Goal: Task Accomplishment & Management: Use online tool/utility

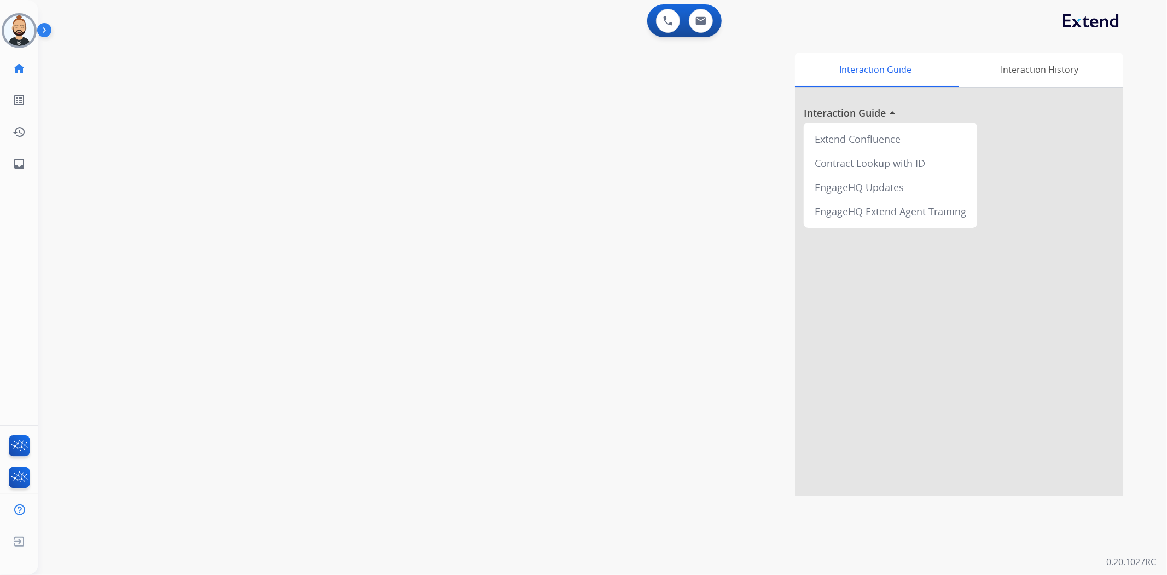
click at [38, 25] on img at bounding box center [46, 32] width 19 height 21
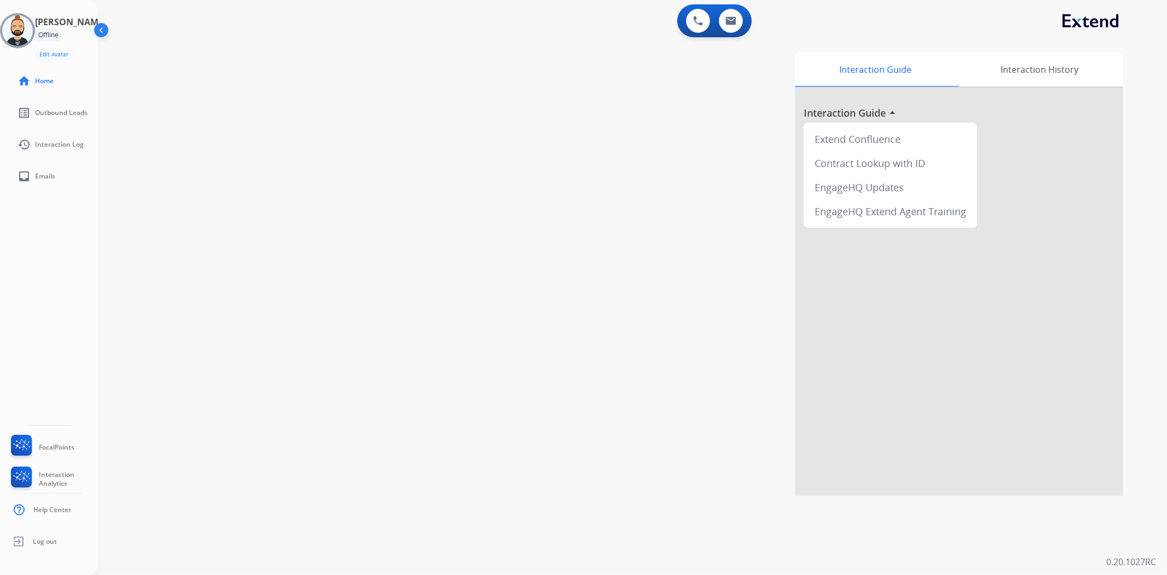
click at [202, 79] on div "swap_horiz Break voice bridge close_fullscreen Connect 3-Way Call merge_type Se…" at bounding box center [619, 267] width 1042 height 456
click at [30, 24] on img at bounding box center [17, 30] width 31 height 31
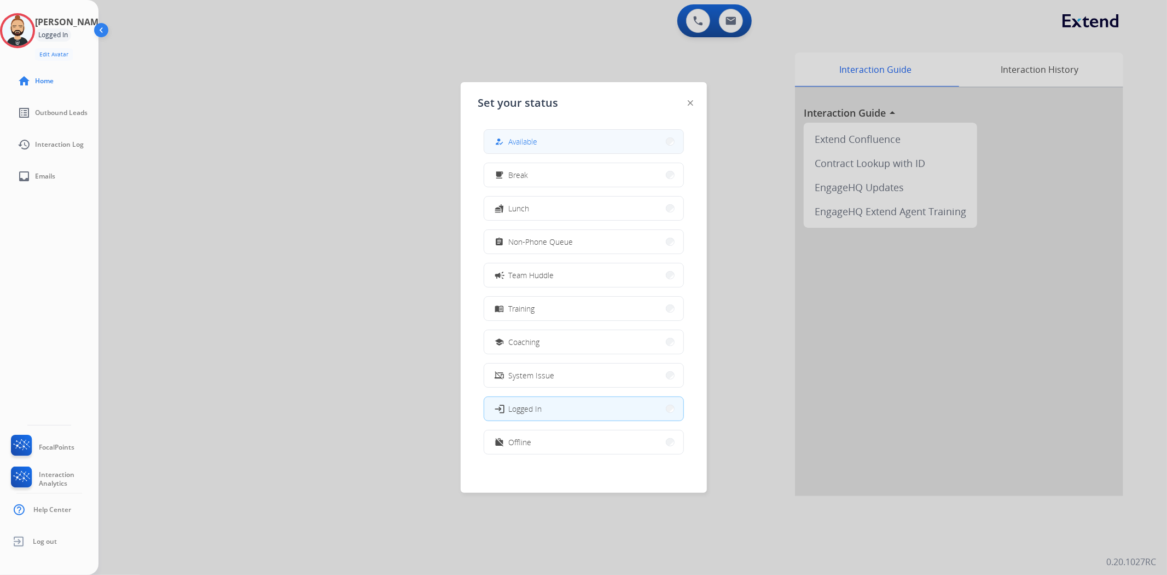
click at [537, 139] on span "Available" at bounding box center [523, 141] width 29 height 11
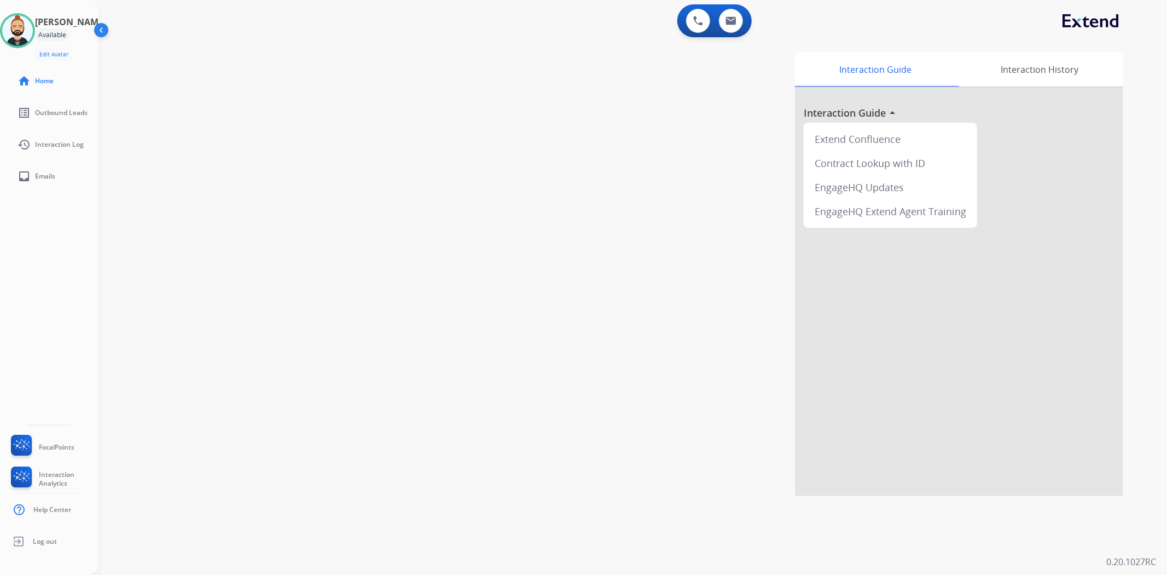
click at [100, 30] on img at bounding box center [102, 32] width 21 height 21
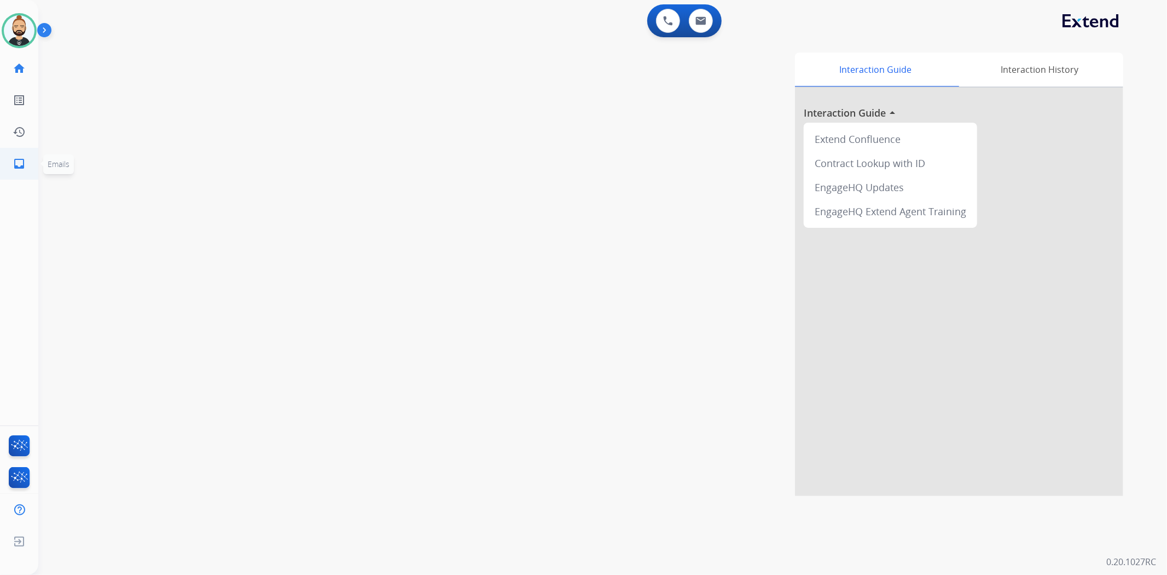
click at [20, 161] on mat-icon "inbox" at bounding box center [19, 163] width 13 height 13
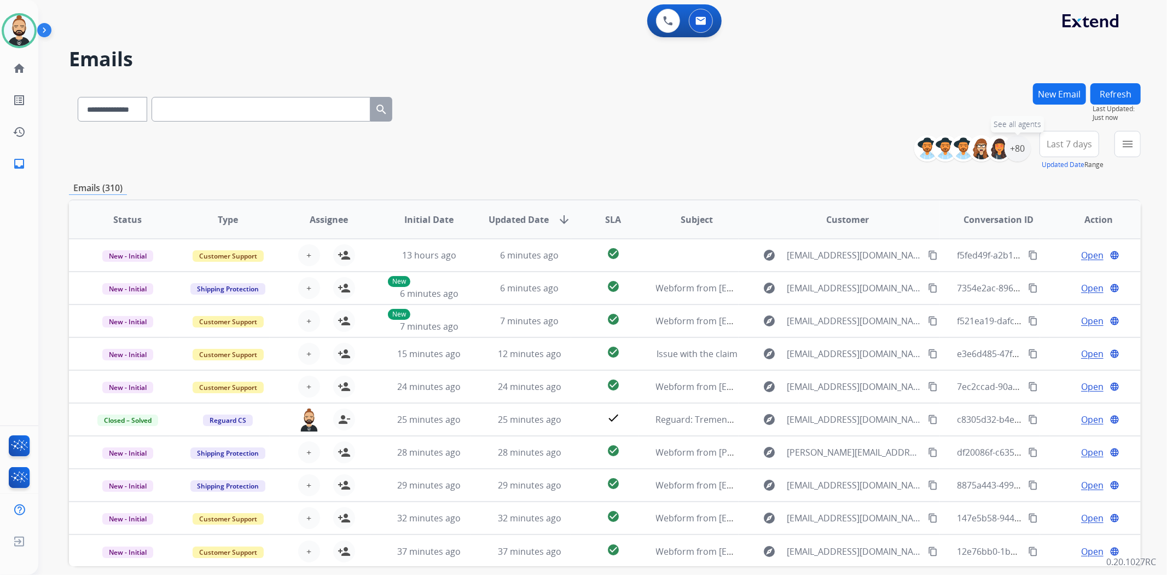
drag, startPoint x: 1015, startPoint y: 150, endPoint x: 1049, endPoint y: 198, distance: 58.0
click at [1015, 150] on div "+80" at bounding box center [1018, 148] width 26 height 26
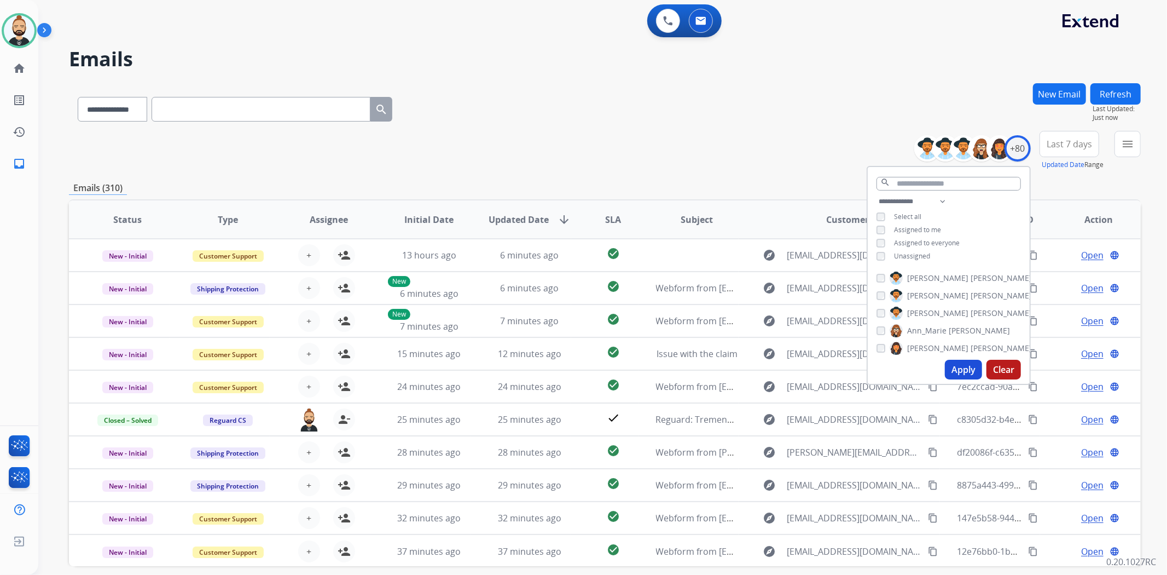
click at [877, 249] on div "**********" at bounding box center [949, 230] width 162 height 70
click at [968, 369] on button "Apply" at bounding box center [963, 369] width 37 height 20
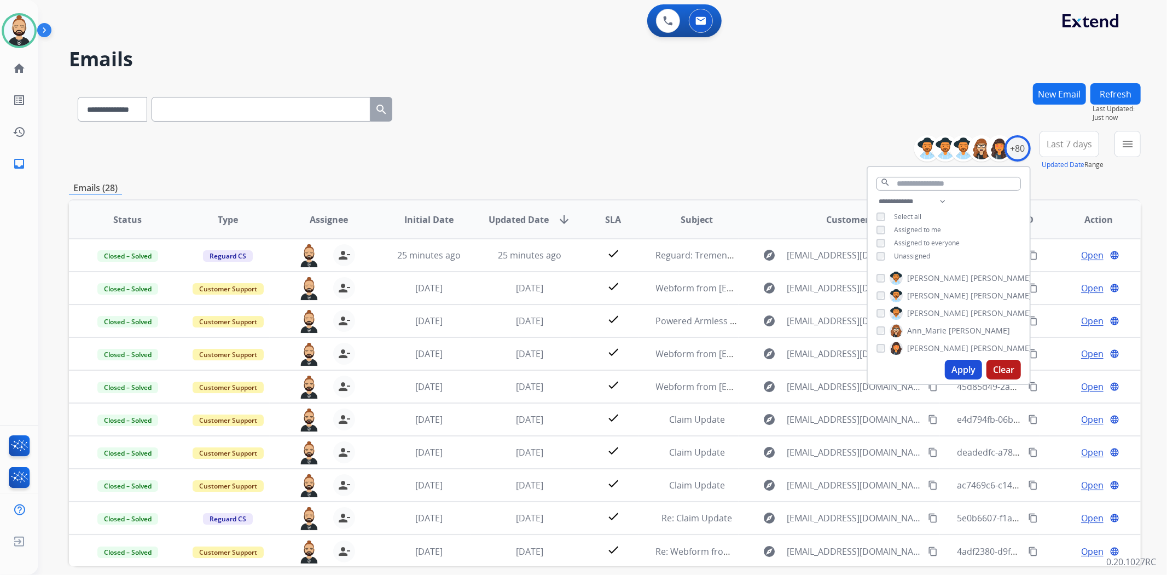
drag, startPoint x: 665, startPoint y: 107, endPoint x: 659, endPoint y: 95, distance: 13.2
click at [664, 106] on div "**********" at bounding box center [605, 107] width 1072 height 48
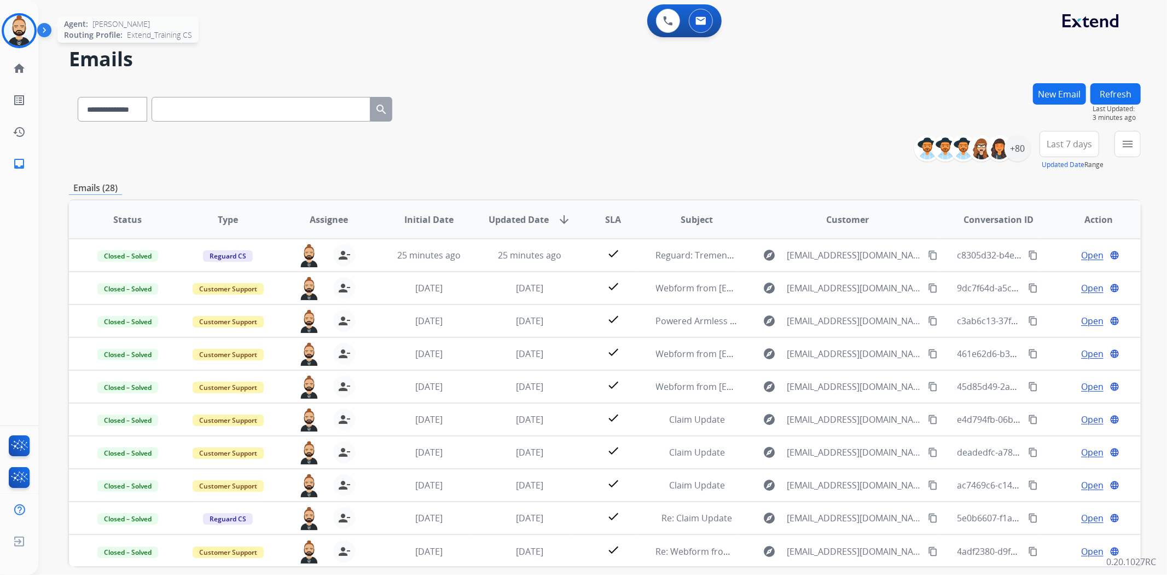
drag, startPoint x: 15, startPoint y: 28, endPoint x: 151, endPoint y: 33, distance: 135.8
click at [15, 28] on img at bounding box center [19, 30] width 31 height 31
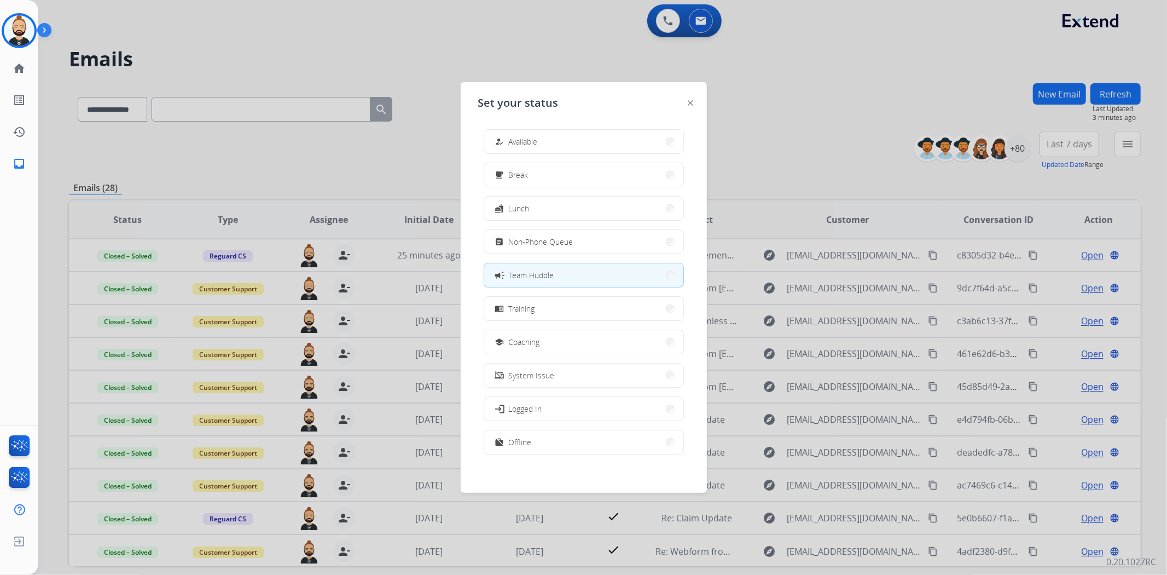
click at [478, 21] on div at bounding box center [583, 287] width 1167 height 575
